Goal: Check status: Check status

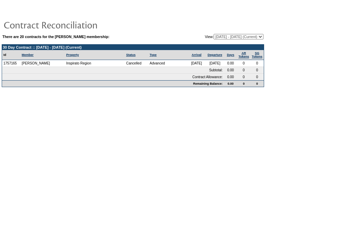
click at [219, 36] on select "[DATE] - [DATE] [DATE] - [DATE] [DATE] - [DATE] [DATE] - [DATE] [DATE] - [DATE]…" at bounding box center [239, 36] width 50 height 5
select select "122794"
click at [214, 34] on select "03/03/09 - 03/31/10 04/01/10 - 03/31/11 04/01/11 - 03/31/12 04/01/12 - 03/31/13…" at bounding box center [239, 36] width 50 height 5
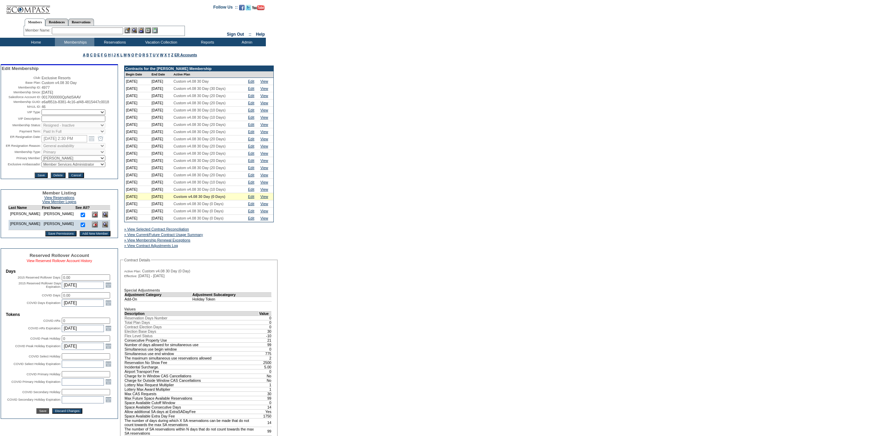
click at [87, 263] on link "View Reserved Rollover Account History" at bounding box center [59, 260] width 65 height 4
